Goal: Book appointment/travel/reservation

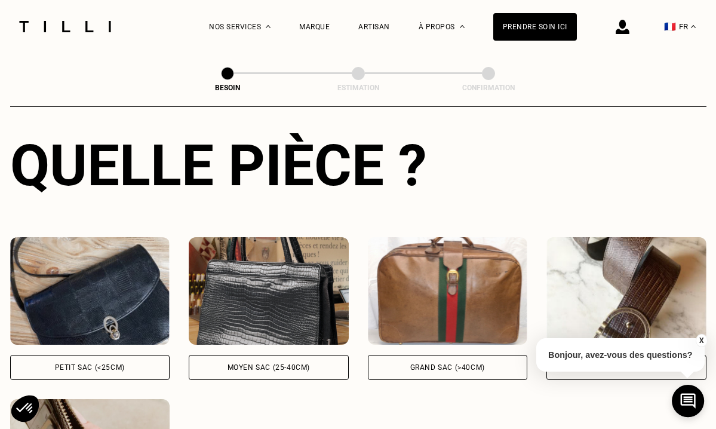
scroll to position [444, 0]
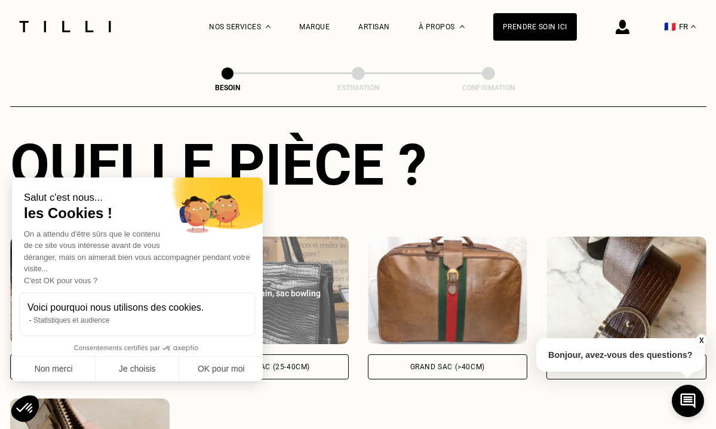
click at [220, 264] on div "Salut c'est nous... les Cookies ! On a attendu d'être sûrs que le contenu de ce…" at bounding box center [137, 258] width 251 height 162
click at [286, 245] on img at bounding box center [269, 289] width 160 height 107
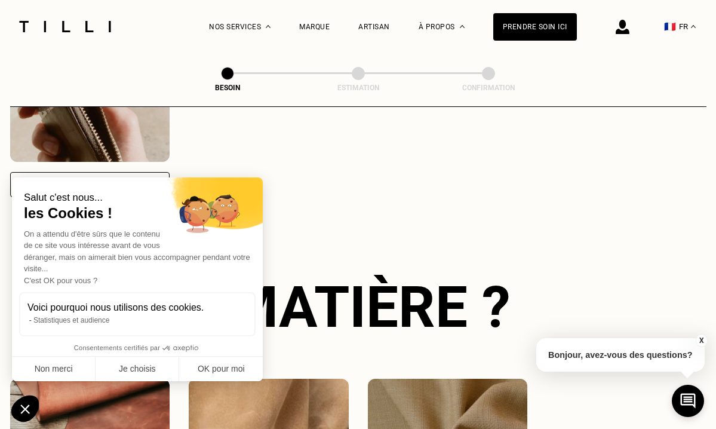
scroll to position [875, 0]
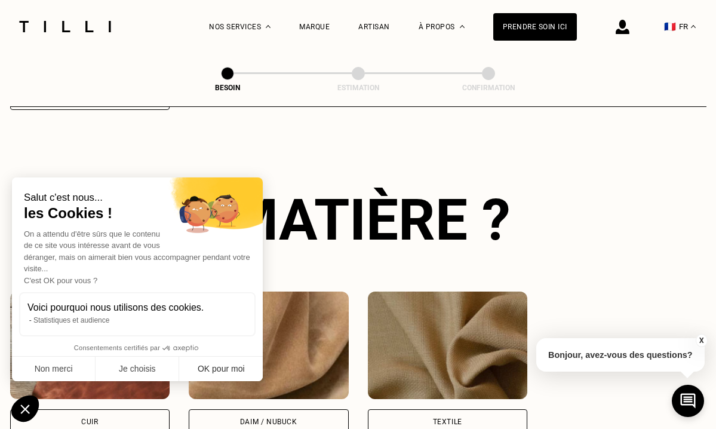
click at [202, 376] on button "OK pour moi" at bounding box center [221, 369] width 84 height 25
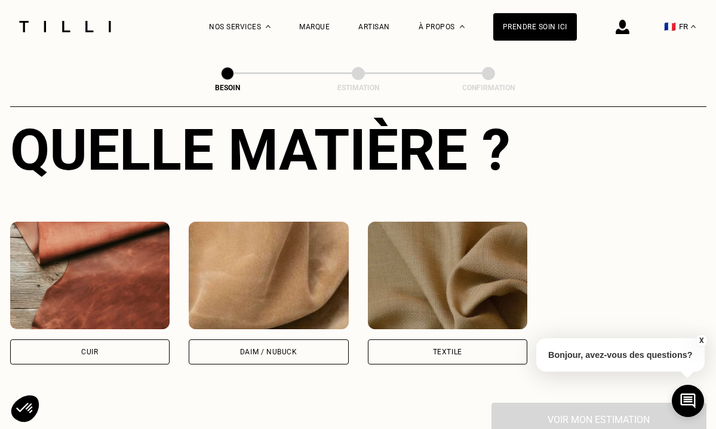
scroll to position [950, 0]
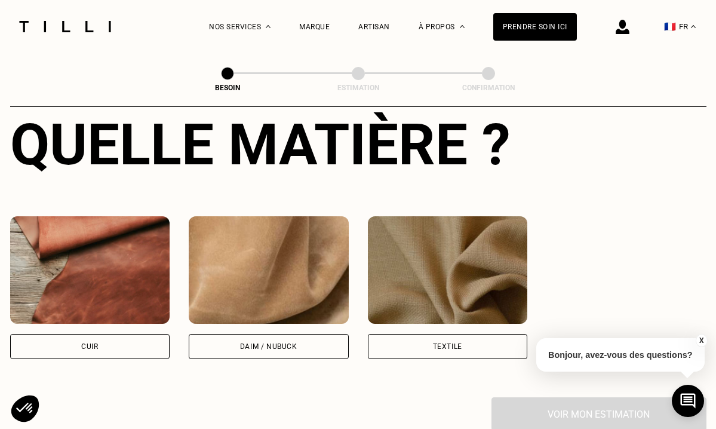
click at [130, 341] on div "Cuir" at bounding box center [90, 346] width 160 height 25
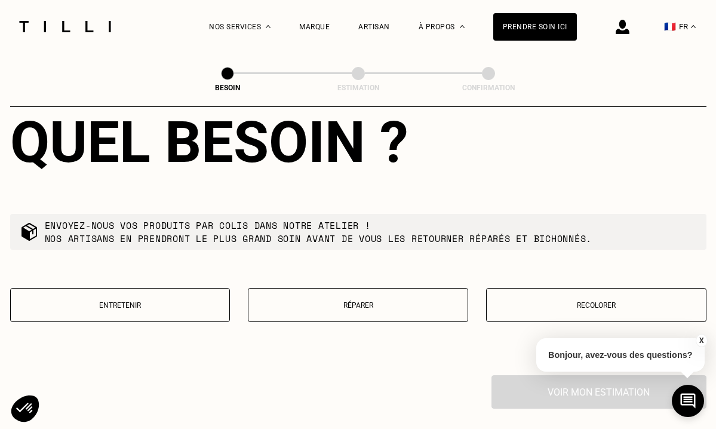
scroll to position [1279, 0]
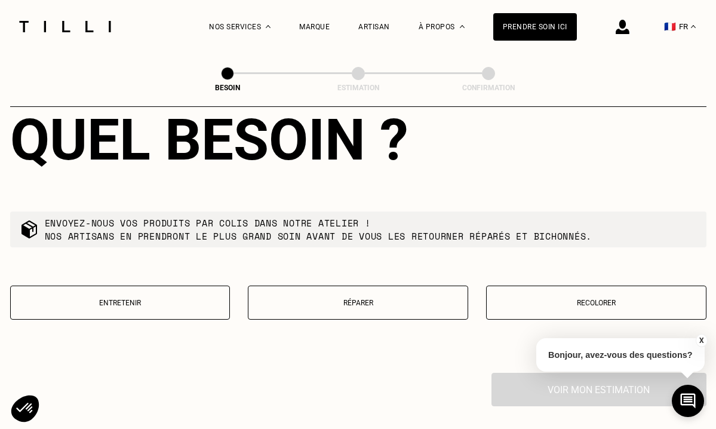
click at [296, 299] on p "Réparer" at bounding box center [357, 303] width 207 height 8
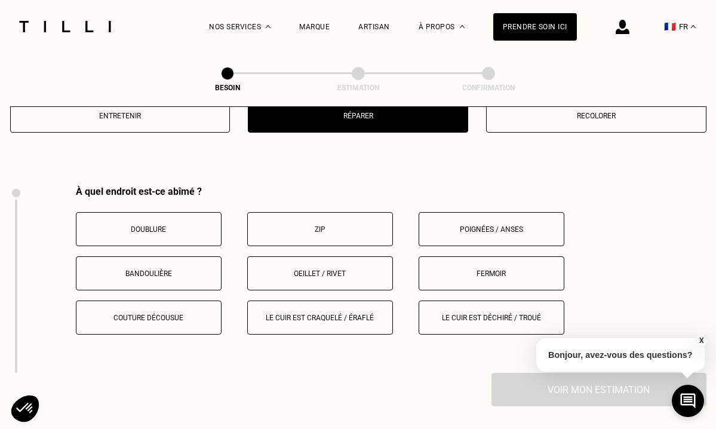
scroll to position [1504, 0]
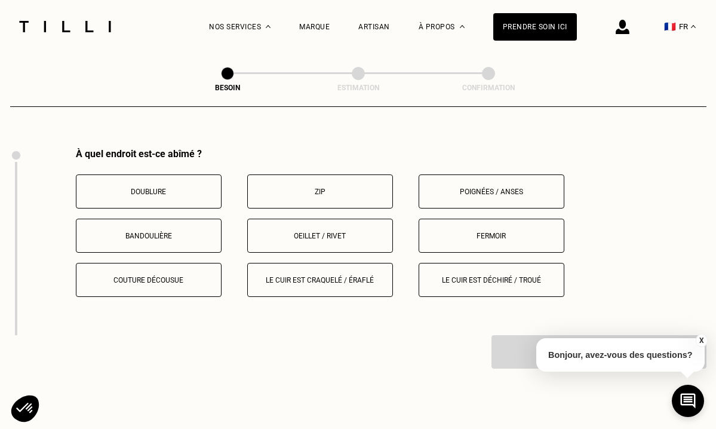
click at [436, 263] on button "Le cuir est déchiré / troué" at bounding box center [492, 280] width 146 height 34
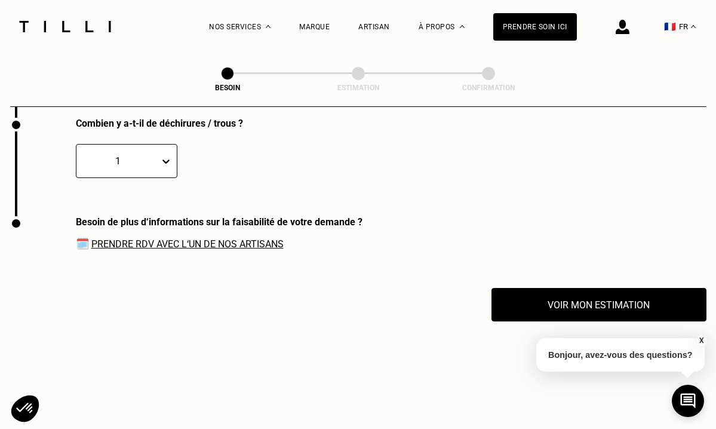
scroll to position [1722, 0]
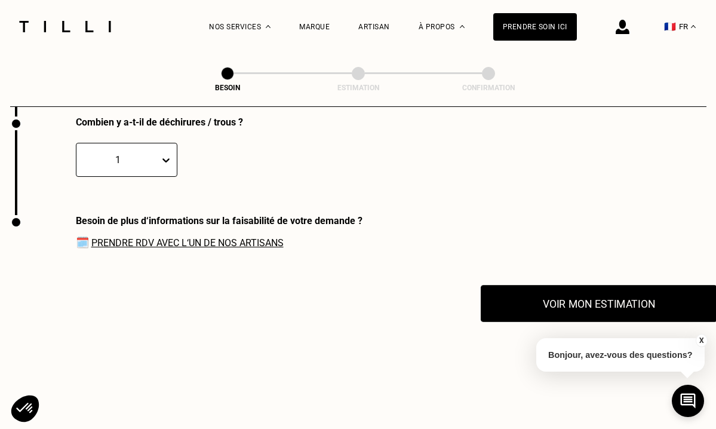
click at [513, 303] on button "Voir mon estimation" at bounding box center [599, 303] width 236 height 37
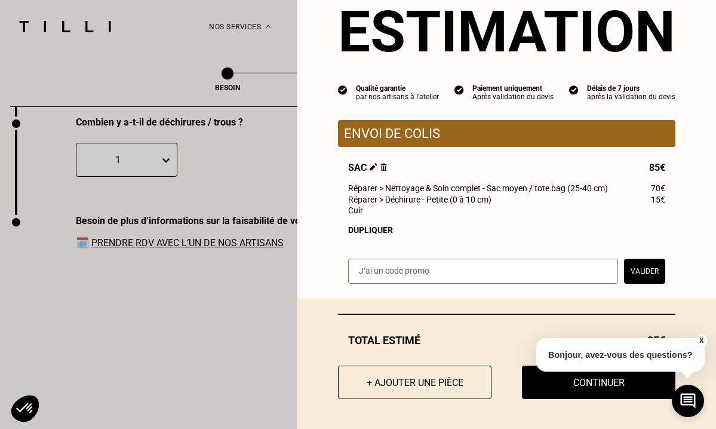
scroll to position [39, 0]
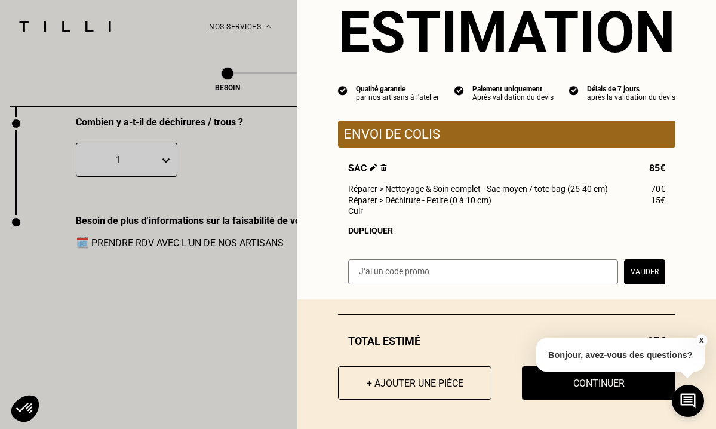
click at [537, 371] on div "X Bonjour, avez-vous des questions?" at bounding box center [620, 353] width 168 height 56
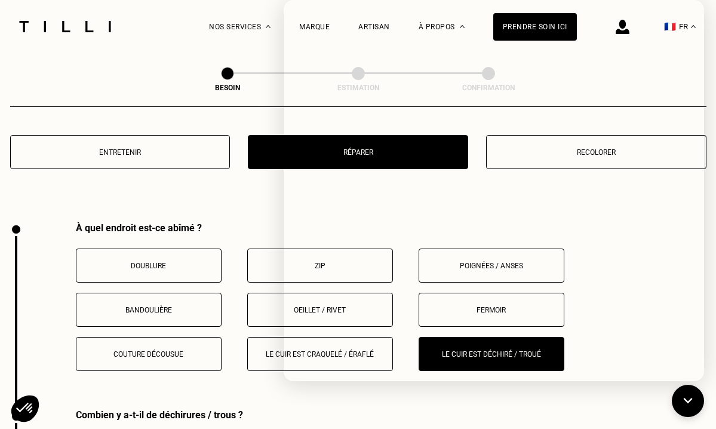
scroll to position [1397, 0]
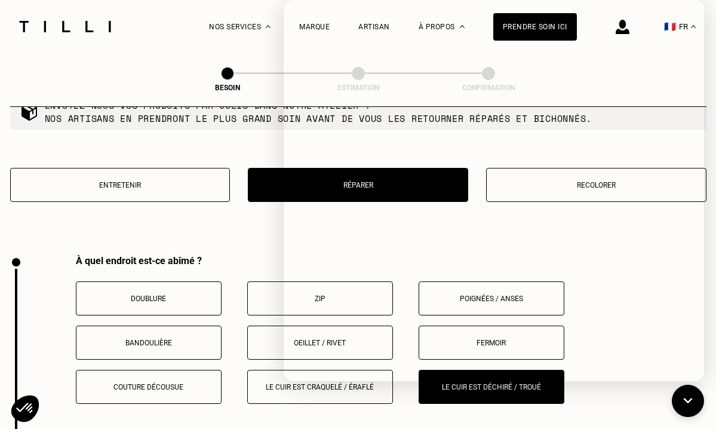
click at [161, 228] on div "Quel besoin ? Envoyez-nous vos produits par colis dans notre atelier ! Nos arti…" at bounding box center [358, 102] width 696 height 305
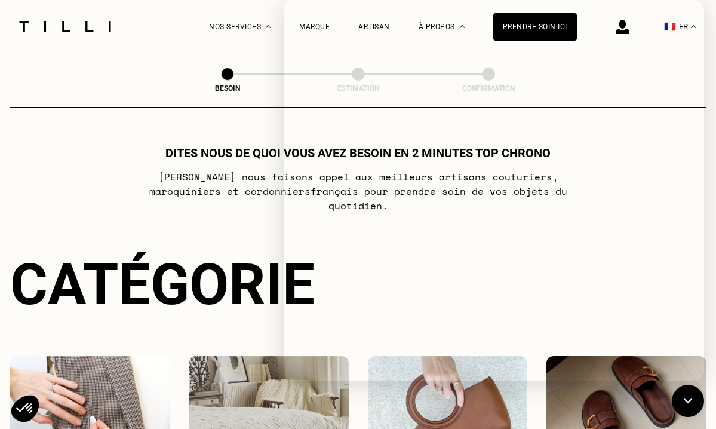
scroll to position [0, 0]
click at [80, 32] on div at bounding box center [65, 26] width 100 height 53
click at [81, 27] on img at bounding box center [65, 26] width 100 height 11
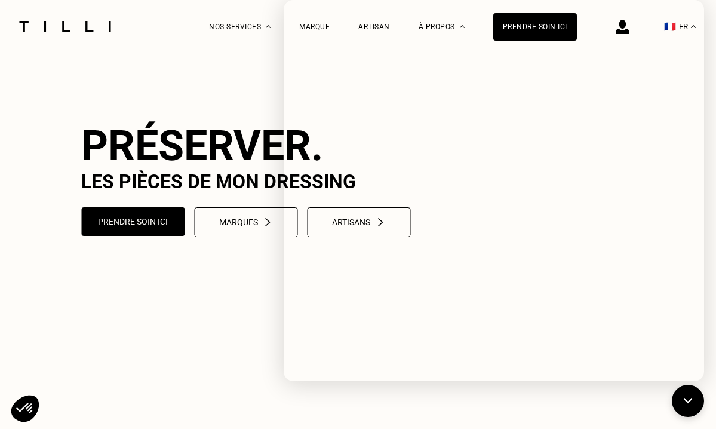
click at [81, 27] on img at bounding box center [65, 26] width 100 height 11
click at [690, 401] on icon at bounding box center [688, 401] width 20 height 32
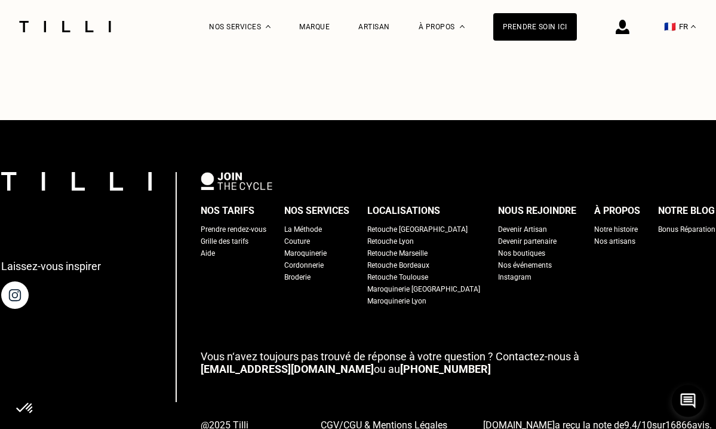
scroll to position [2821, 0]
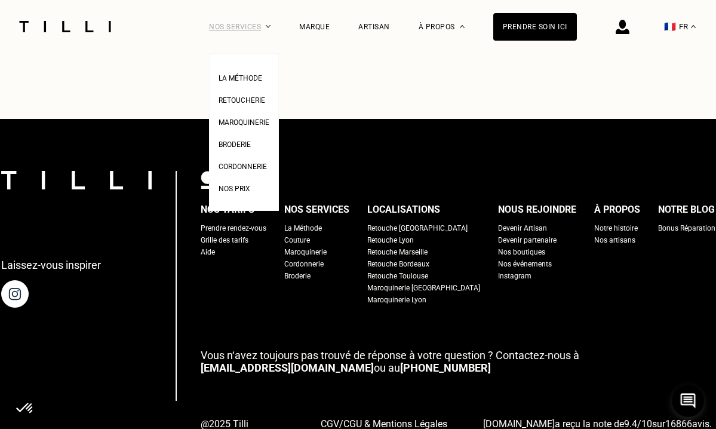
click at [265, 26] on div "Nos services" at bounding box center [240, 26] width 62 height 53
click at [230, 169] on span "Cordonnerie" at bounding box center [243, 166] width 48 height 8
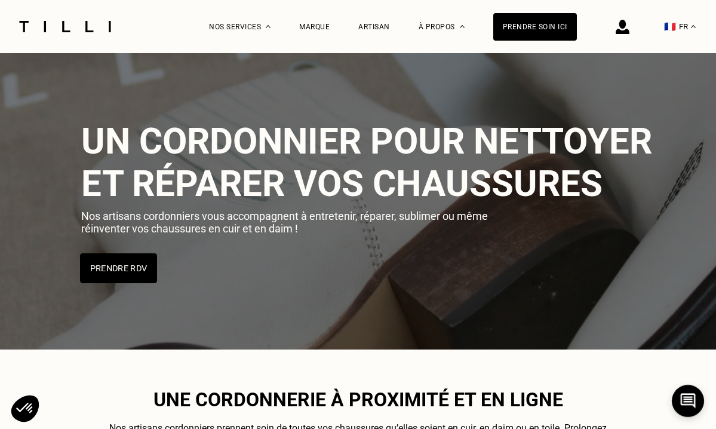
click at [131, 264] on button "Prendre RDV" at bounding box center [118, 268] width 77 height 30
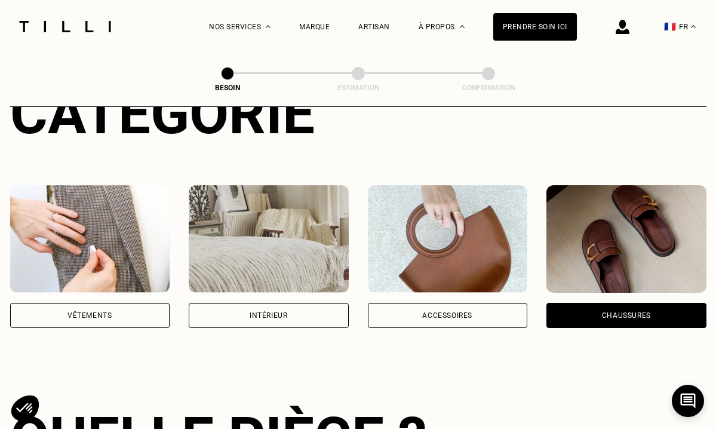
scroll to position [195, 0]
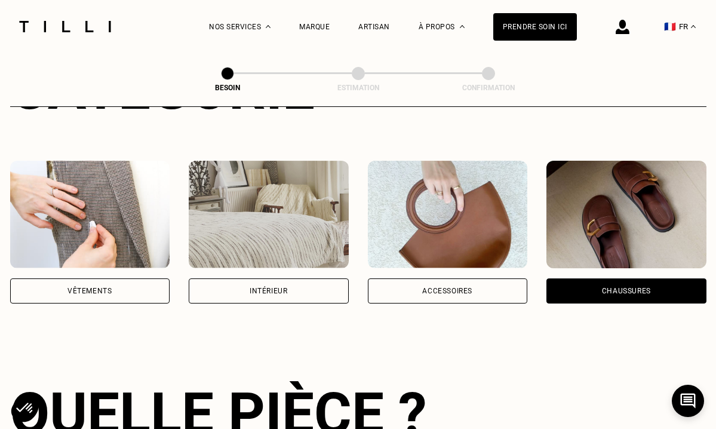
click at [403, 278] on div "Accessoires" at bounding box center [448, 290] width 160 height 25
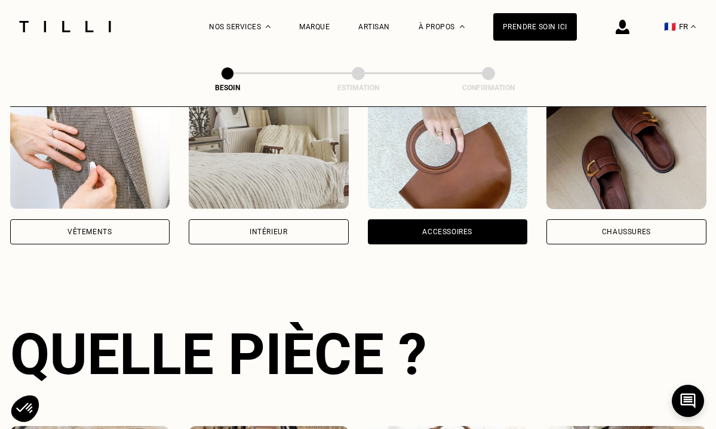
scroll to position [486, 0]
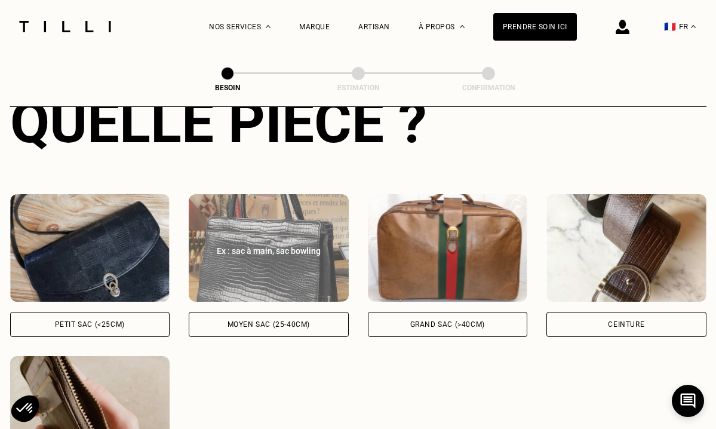
click at [311, 252] on img at bounding box center [269, 247] width 160 height 107
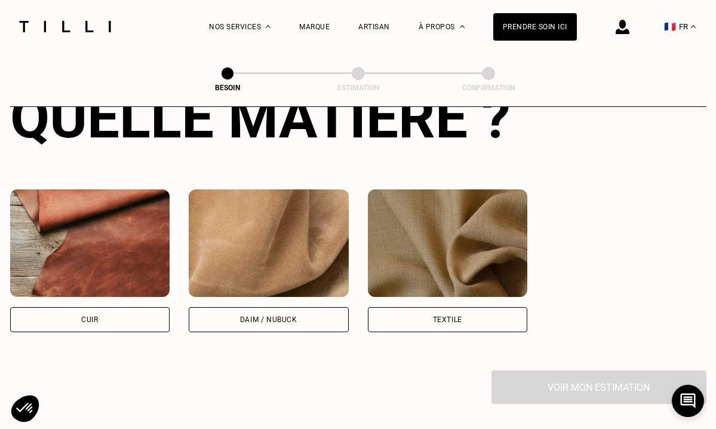
click at [101, 241] on img at bounding box center [90, 242] width 160 height 107
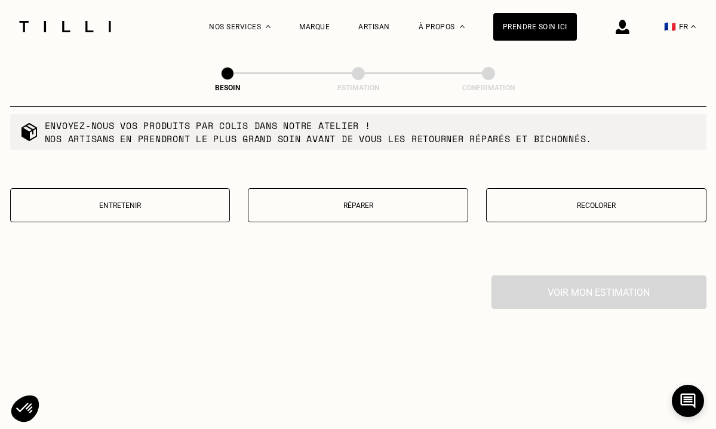
scroll to position [1371, 0]
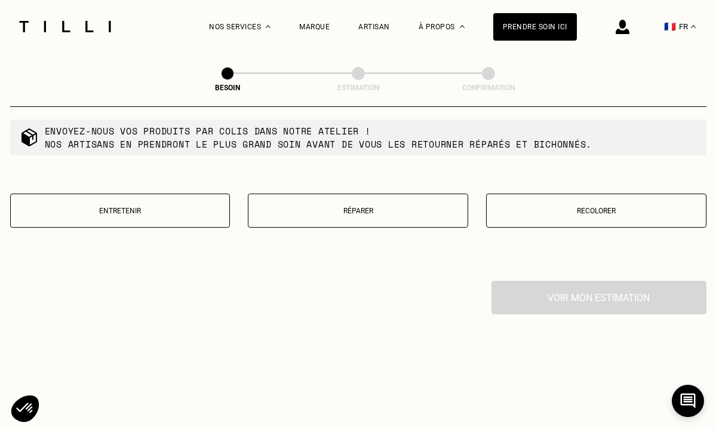
click at [377, 211] on button "Réparer" at bounding box center [358, 210] width 220 height 34
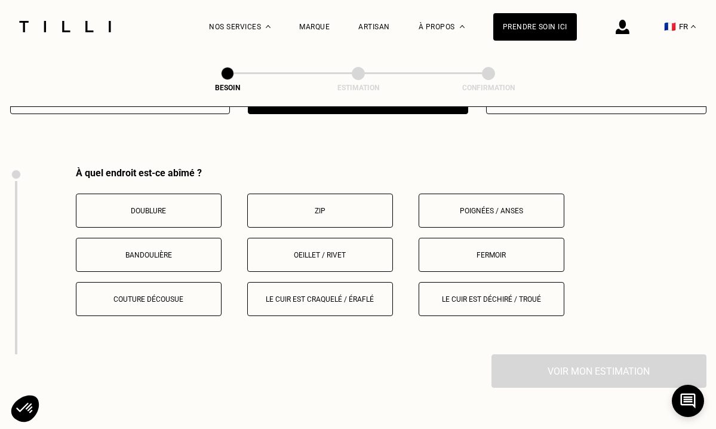
scroll to position [1504, 0]
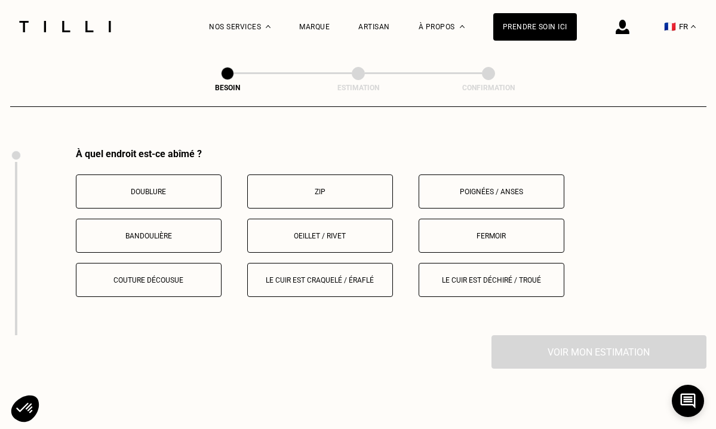
click at [438, 271] on button "Le cuir est déchiré / troué" at bounding box center [492, 280] width 146 height 34
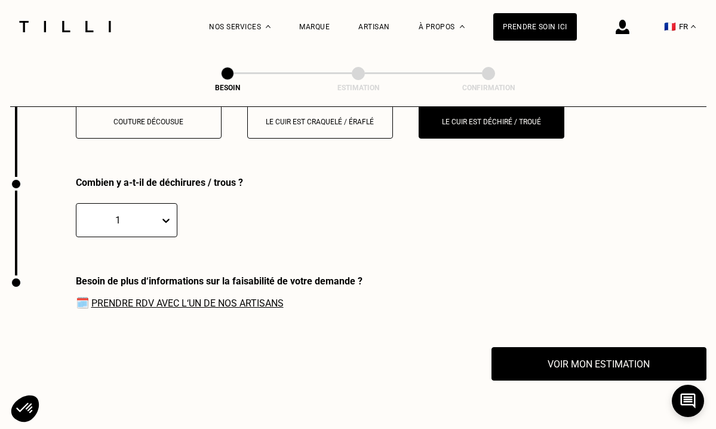
scroll to position [1691, 0]
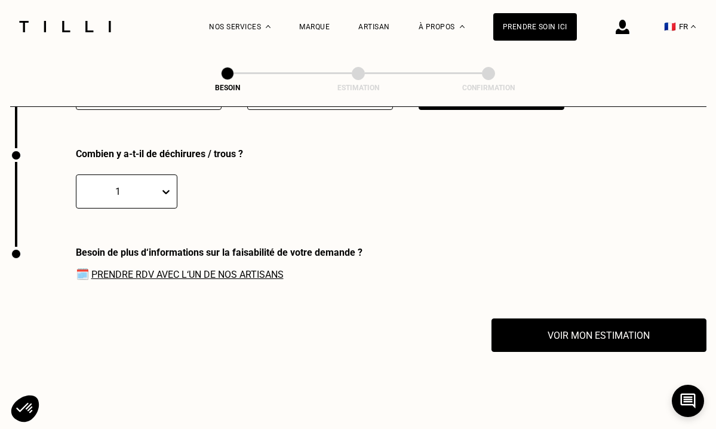
click at [225, 269] on link "Prendre RDV avec l‘un de nos artisans" at bounding box center [187, 274] width 192 height 11
